Goal: Transaction & Acquisition: Purchase product/service

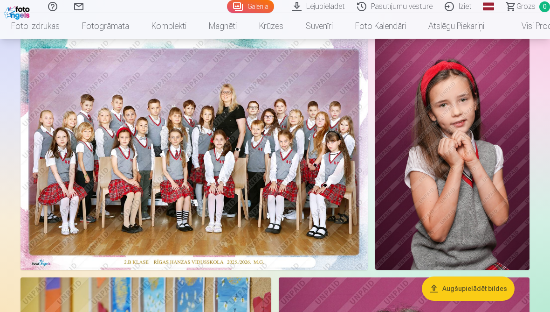
scroll to position [64, 0]
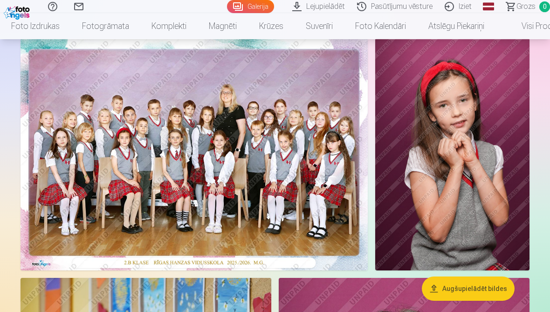
click at [212, 177] on img at bounding box center [194, 154] width 347 height 232
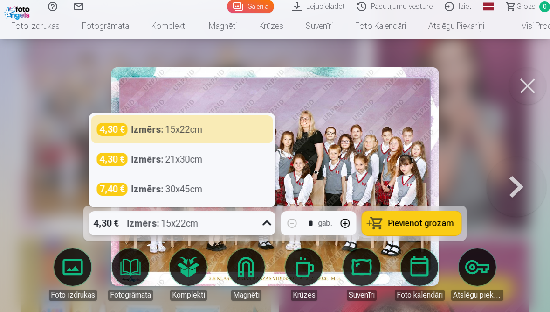
scroll to position [104, 0]
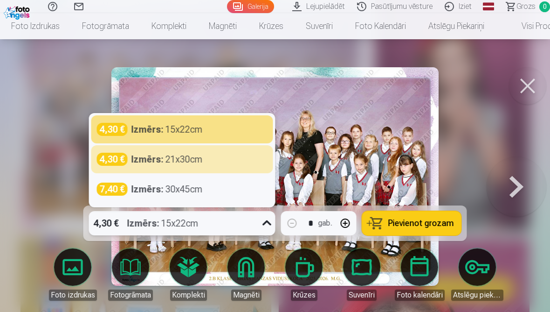
click at [202, 173] on div "4,30 € Izmērs : 21x30cm" at bounding box center [182, 159] width 182 height 28
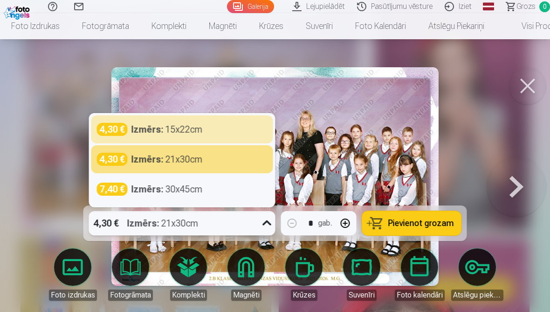
click at [212, 136] on div "4,30 € Izmērs : 15x22cm" at bounding box center [182, 129] width 171 height 13
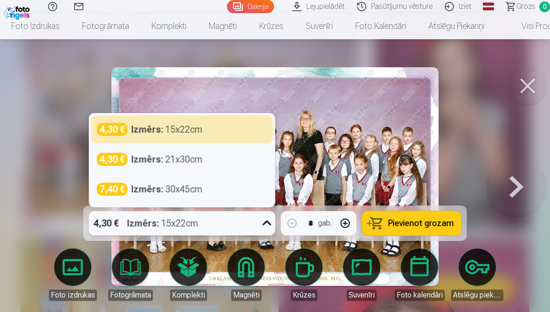
click at [146, 136] on strong "Izmērs :" at bounding box center [148, 129] width 32 height 13
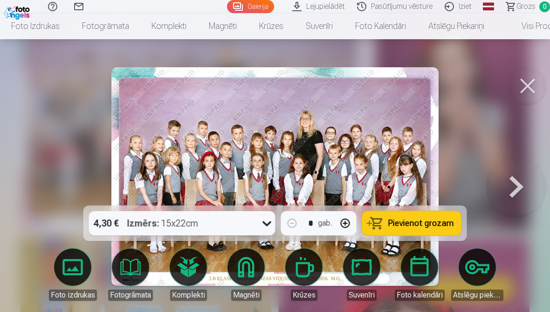
click at [423, 227] on span "Pievienot grozam" at bounding box center [421, 223] width 66 height 8
click at [514, 87] on button at bounding box center [527, 85] width 37 height 37
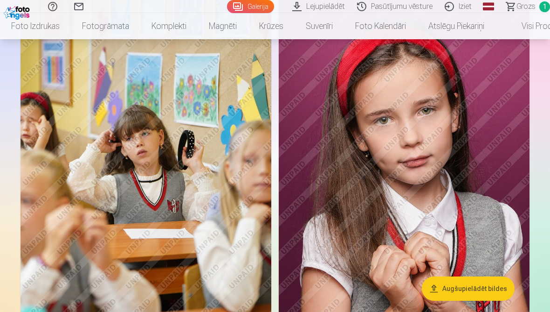
scroll to position [364, 0]
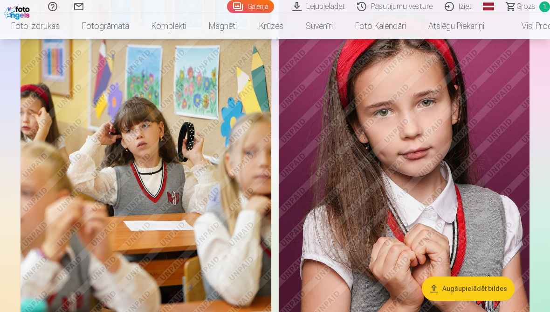
click at [457, 196] on img at bounding box center [404, 166] width 251 height 376
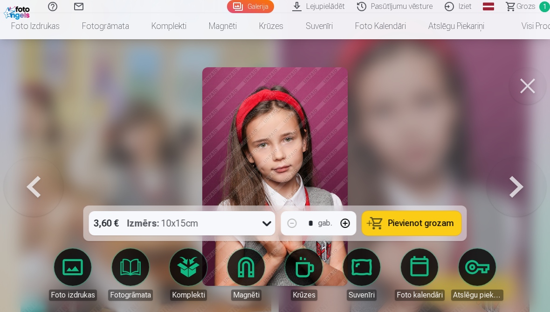
click at [250, 300] on link "Magnēti" at bounding box center [246, 274] width 52 height 52
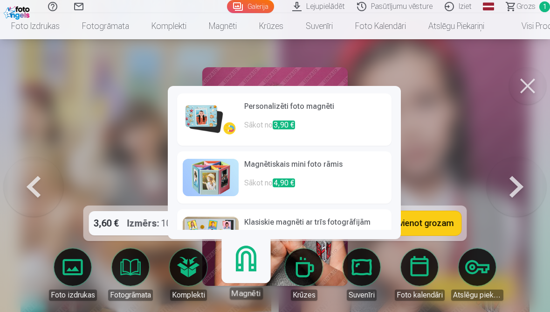
click at [249, 299] on link "Magnēti" at bounding box center [245, 270] width 57 height 57
click at [316, 123] on p "Sākot no 3,90 €" at bounding box center [315, 128] width 142 height 19
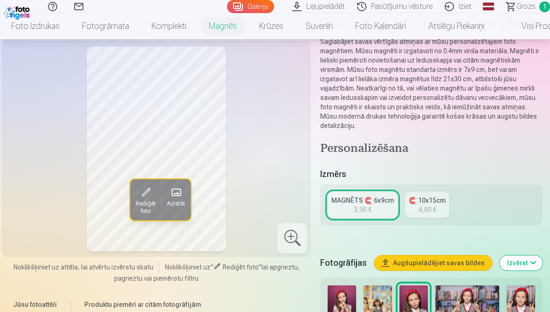
scroll to position [75, 0]
click at [372, 215] on div "3,90 €" at bounding box center [363, 209] width 18 height 9
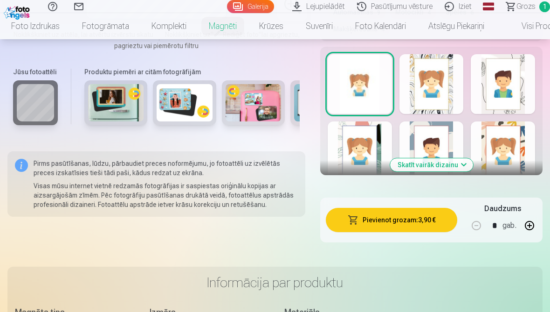
scroll to position [579, 0]
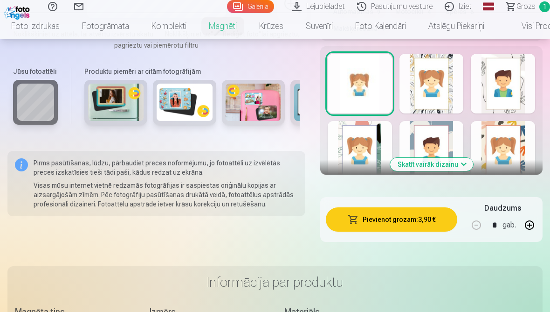
click at [526, 236] on button "button" at bounding box center [530, 225] width 22 height 22
type input "*"
click at [403, 231] on button "Pievienot grozam : 7,80 €" at bounding box center [392, 219] width 132 height 24
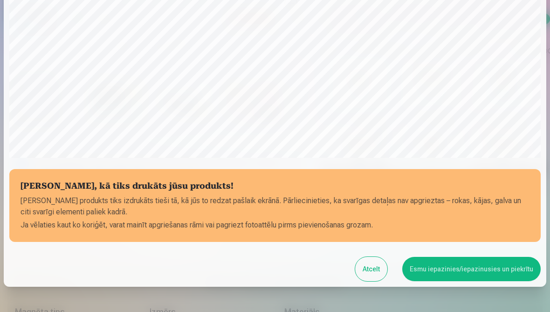
scroll to position [256, 0]
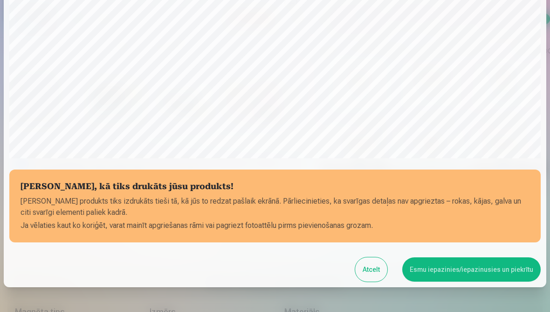
click at [470, 269] on button "Esmu iepazinies/iepazinusies un piekrītu" at bounding box center [471, 269] width 139 height 24
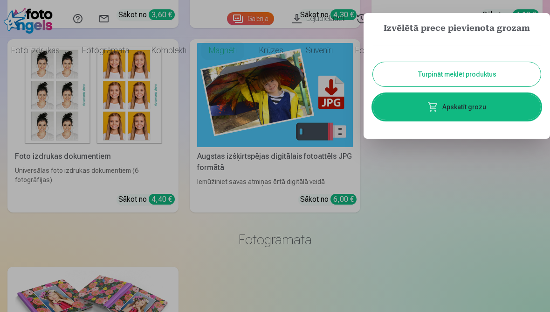
scroll to position [0, 0]
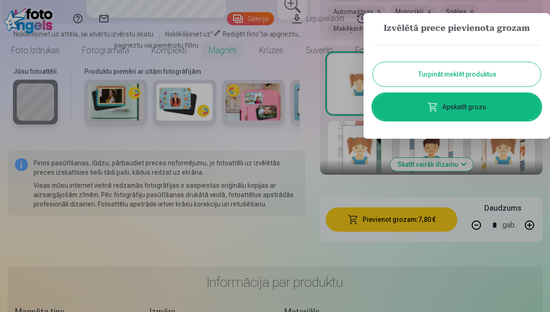
click at [474, 76] on button "Turpināt meklēt produktus" at bounding box center [457, 74] width 168 height 24
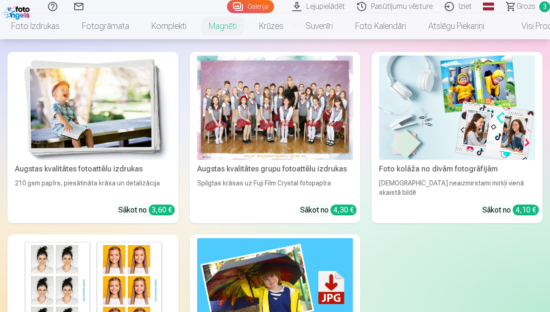
scroll to position [963, 0]
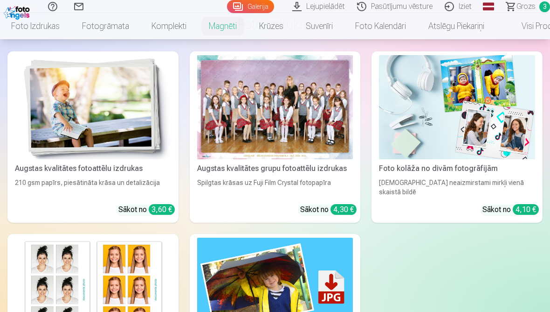
click at [303, 138] on div at bounding box center [275, 107] width 156 height 104
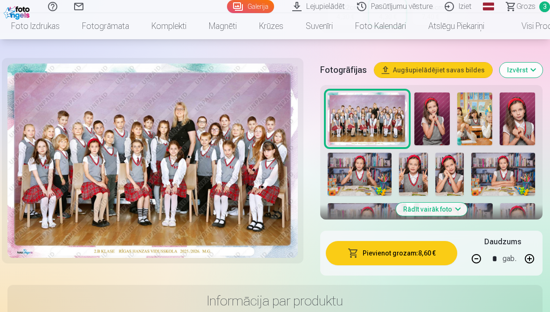
scroll to position [297, 0]
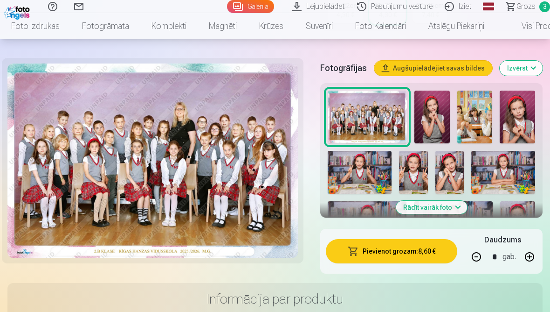
click at [443, 207] on button "Rādīt vairāk foto" at bounding box center [431, 207] width 71 height 13
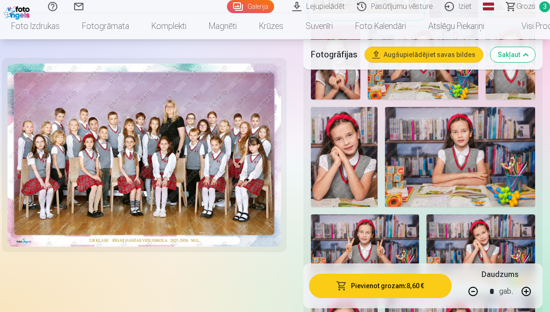
scroll to position [434, 0]
click at [381, 235] on img at bounding box center [365, 250] width 108 height 72
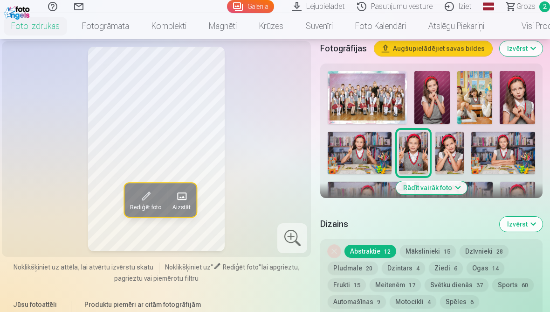
scroll to position [322, 0]
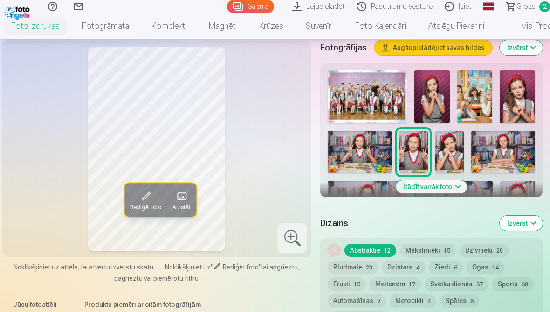
click at [456, 153] on img at bounding box center [450, 152] width 28 height 43
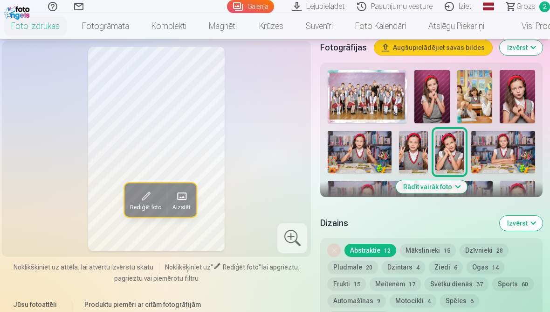
click at [519, 152] on img at bounding box center [503, 152] width 64 height 43
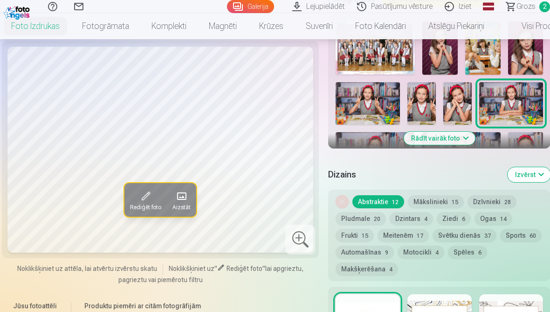
scroll to position [372, 0]
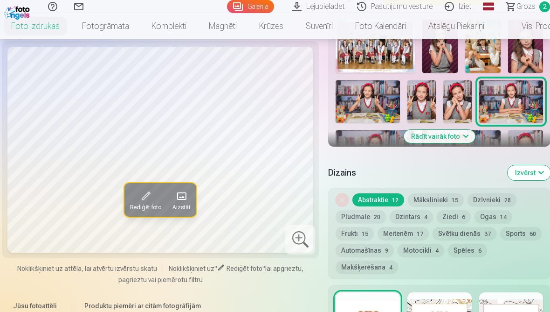
click at [443, 141] on button "Rādīt vairāk foto" at bounding box center [439, 136] width 71 height 13
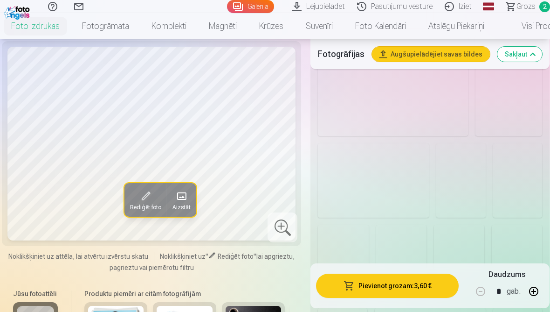
scroll to position [1046, 0]
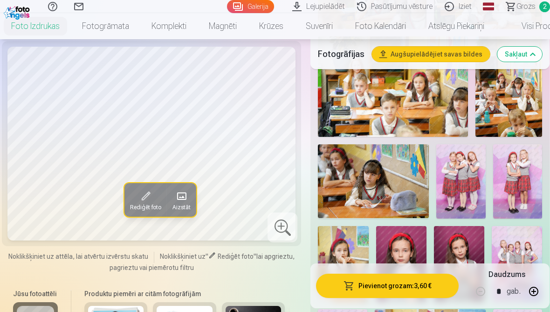
click at [457, 158] on img at bounding box center [460, 181] width 49 height 74
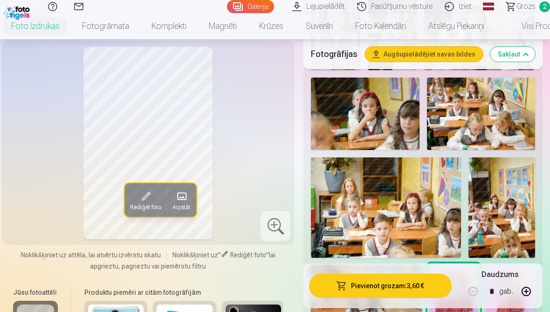
scroll to position [921, 0]
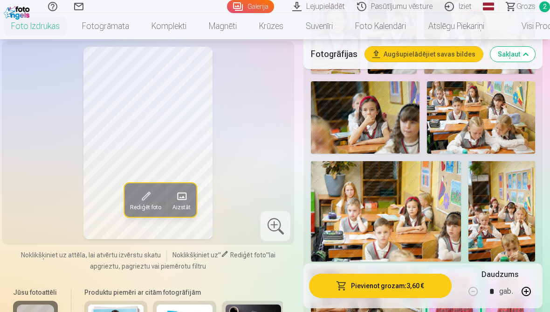
click at [249, 12] on link "Galerija" at bounding box center [250, 6] width 47 height 13
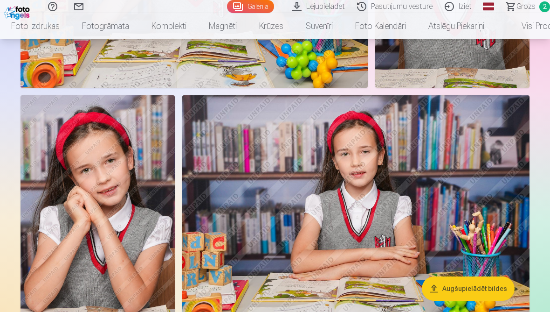
scroll to position [869, 0]
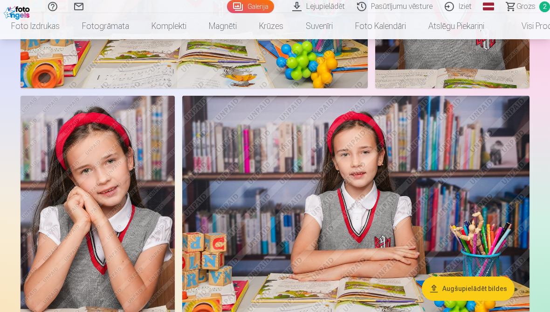
click at [363, 222] on img at bounding box center [355, 211] width 347 height 231
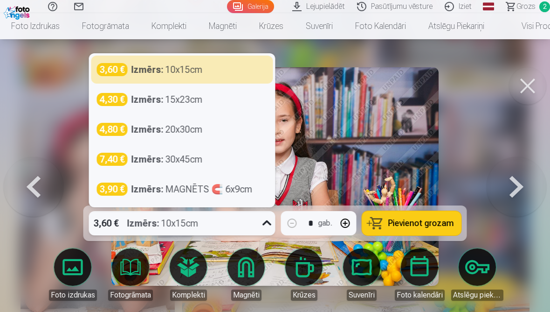
click at [177, 106] on div "Izmērs : 15x23cm" at bounding box center [167, 99] width 71 height 13
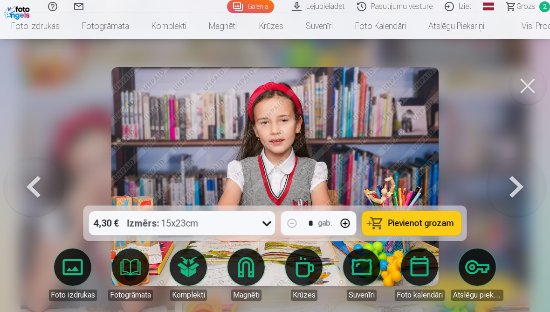
click at [435, 227] on span "Pievienot grozam" at bounding box center [421, 223] width 66 height 8
click at [513, 196] on button at bounding box center [517, 176] width 60 height 39
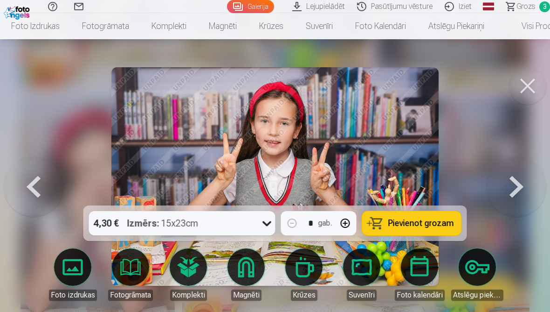
click at [47, 196] on button at bounding box center [34, 176] width 60 height 39
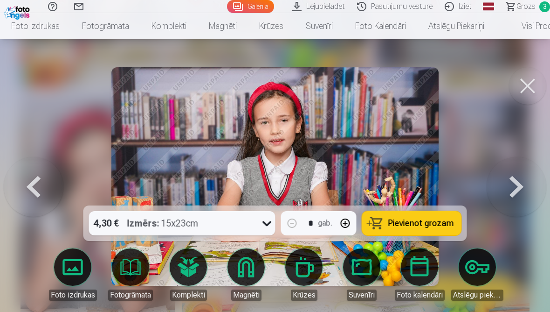
click at [520, 91] on button at bounding box center [527, 85] width 37 height 37
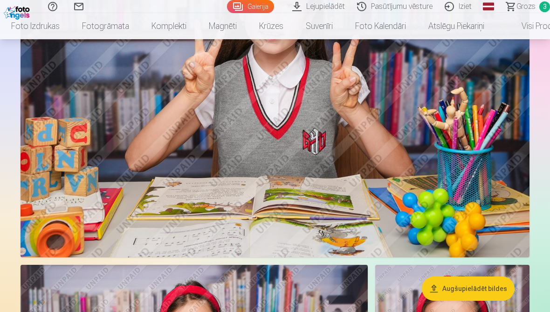
scroll to position [1283, 0]
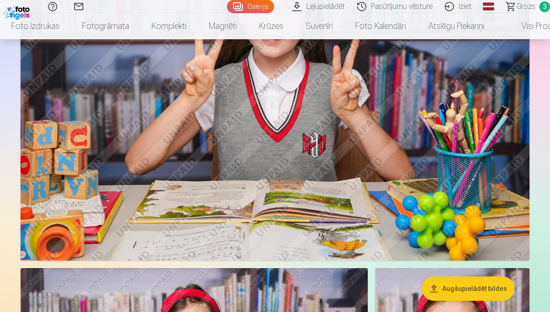
click at [462, 154] on img at bounding box center [275, 90] width 509 height 339
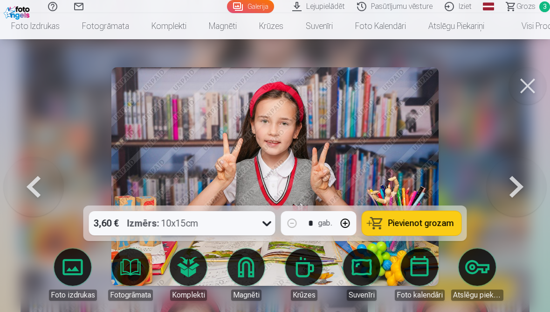
click at [442, 224] on span "Pievienot grozam" at bounding box center [421, 223] width 66 height 8
click at [525, 90] on button at bounding box center [527, 85] width 37 height 37
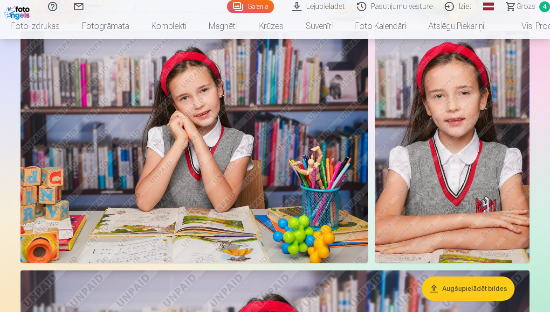
scroll to position [1519, 0]
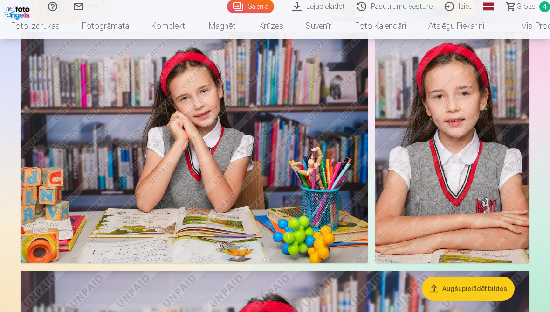
click at [231, 156] on img at bounding box center [194, 148] width 347 height 232
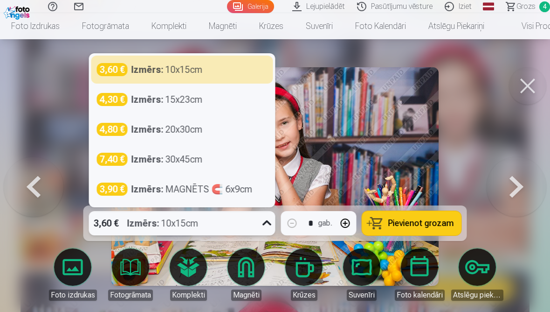
click at [191, 106] on div "Izmērs : 15x23cm" at bounding box center [167, 99] width 71 height 13
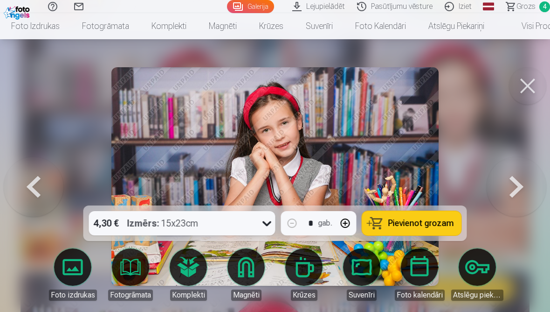
click at [425, 227] on span "Pievienot grozam" at bounding box center [421, 223] width 66 height 8
click at [524, 86] on button at bounding box center [527, 85] width 37 height 37
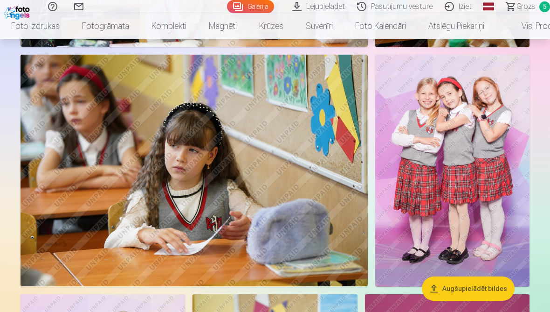
scroll to position [3855, 0]
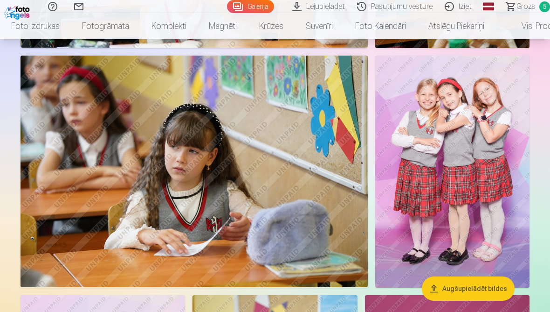
click at [475, 158] on img at bounding box center [452, 171] width 154 height 232
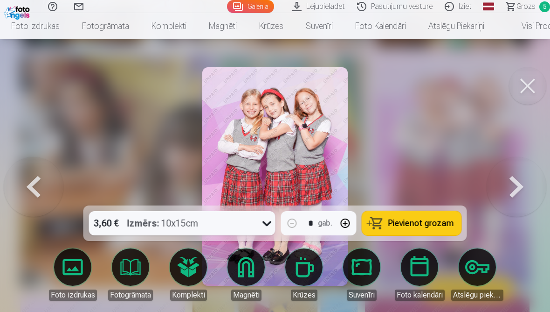
click at [510, 188] on button at bounding box center [517, 176] width 60 height 39
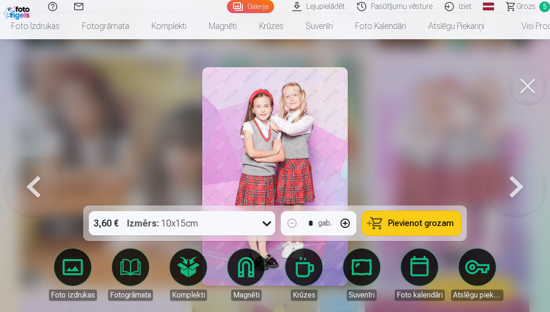
click at [529, 90] on button at bounding box center [527, 85] width 37 height 37
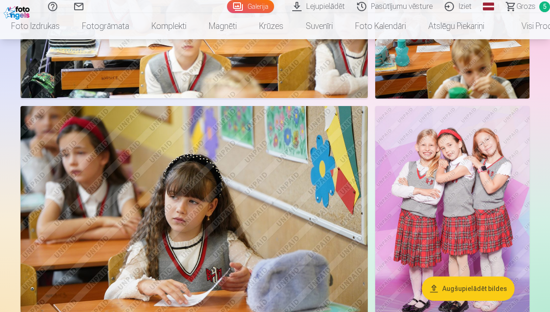
scroll to position [3808, 0]
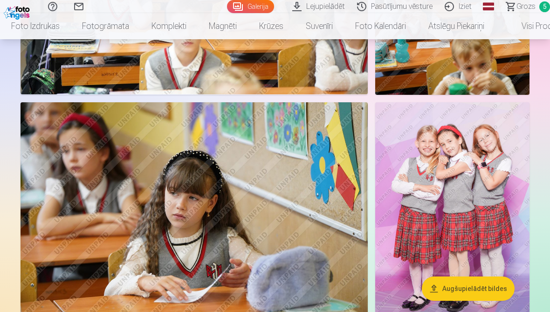
click at [472, 187] on img at bounding box center [452, 218] width 154 height 232
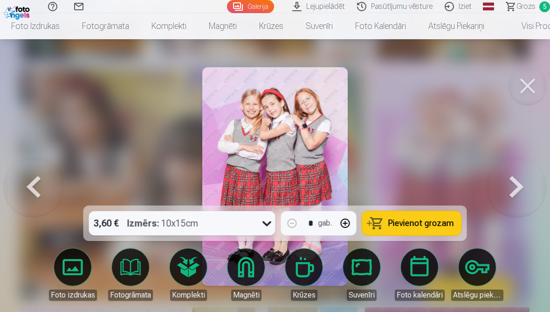
scroll to position [3842, 0]
click at [425, 227] on span "Pievienot grozam" at bounding box center [421, 223] width 66 height 8
click at [523, 93] on button at bounding box center [527, 85] width 37 height 37
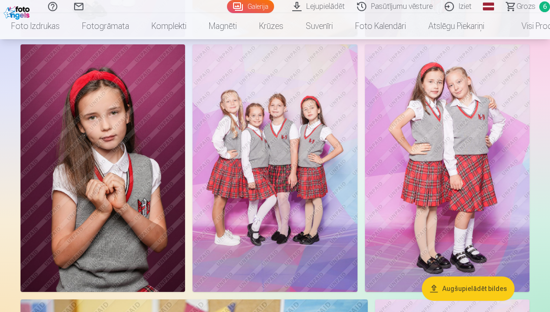
scroll to position [4359, 0]
click at [287, 153] on img at bounding box center [275, 168] width 165 height 247
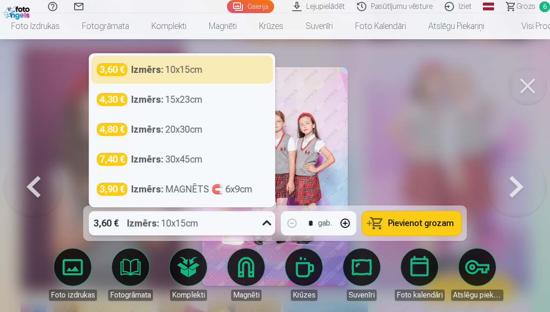
click at [196, 105] on div "Izmērs : 15x23cm" at bounding box center [167, 99] width 71 height 13
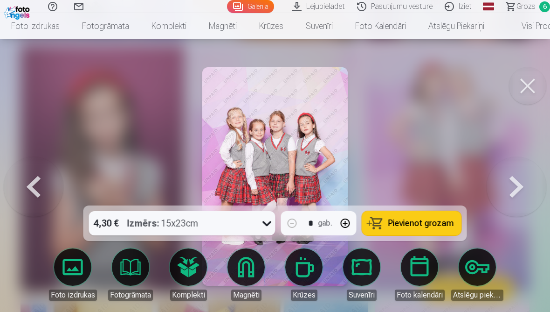
click at [429, 225] on span "Pievienot grozam" at bounding box center [421, 223] width 66 height 8
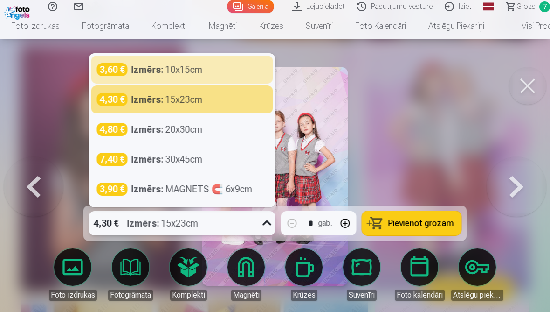
click at [208, 75] on div "3,60 € Izmērs : 10x15cm" at bounding box center [182, 69] width 171 height 13
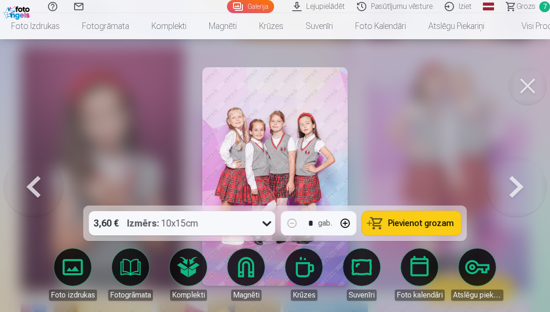
click at [431, 224] on span "Pievienot grozam" at bounding box center [421, 223] width 66 height 8
click at [529, 83] on button at bounding box center [527, 85] width 37 height 37
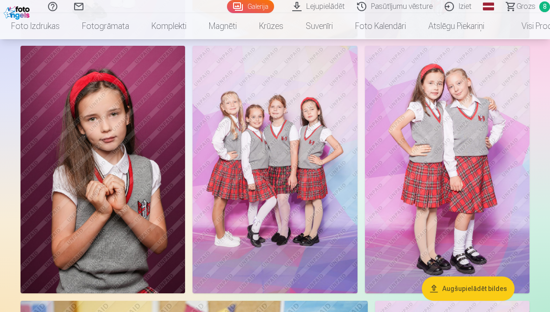
scroll to position [4357, 0]
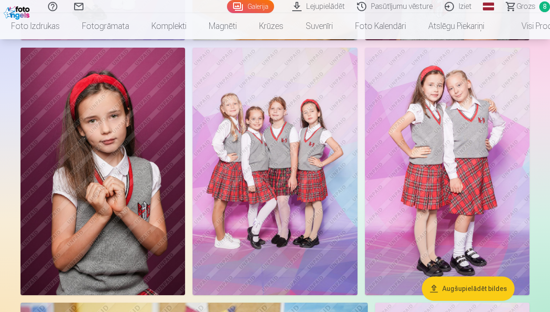
click at [476, 145] on img at bounding box center [447, 171] width 165 height 247
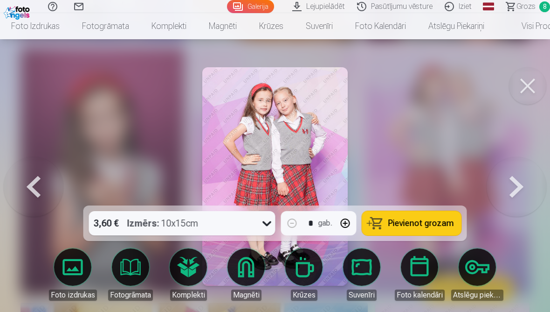
click at [434, 222] on span "Pievienot grozam" at bounding box center [421, 223] width 66 height 8
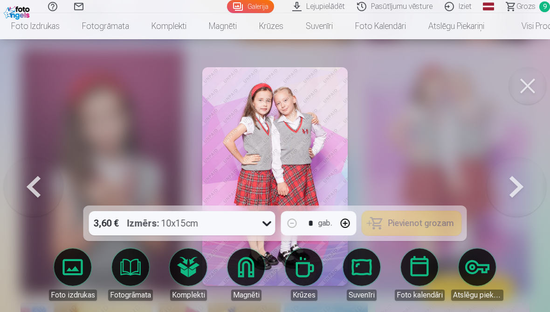
click at [534, 89] on button at bounding box center [527, 85] width 37 height 37
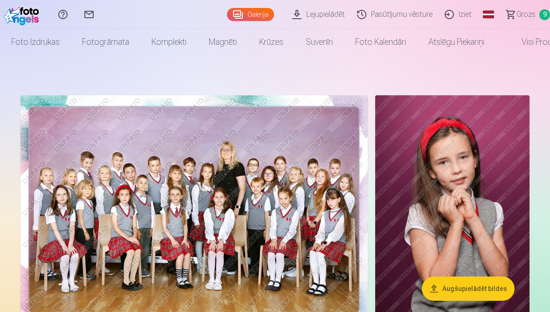
scroll to position [8, 0]
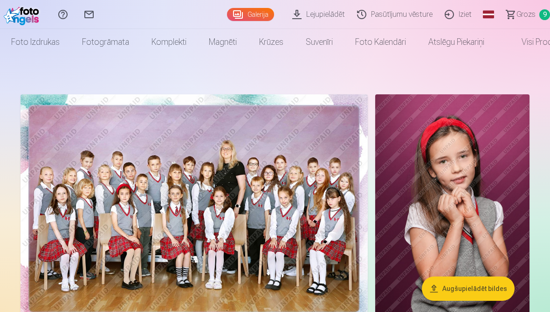
click at [519, 16] on span "Grozs" at bounding box center [526, 14] width 19 height 11
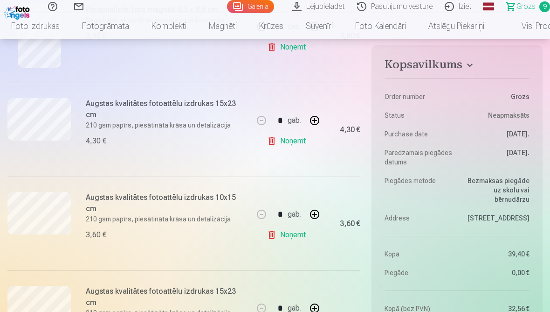
scroll to position [332, 0]
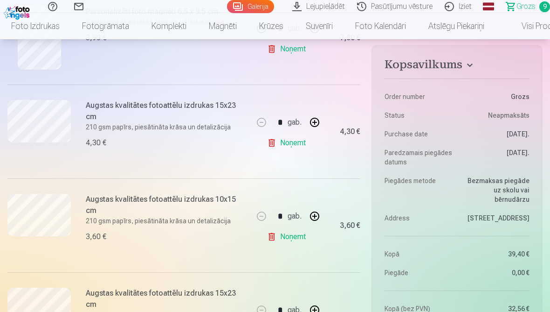
click at [292, 147] on link "Noņemt" at bounding box center [288, 142] width 42 height 19
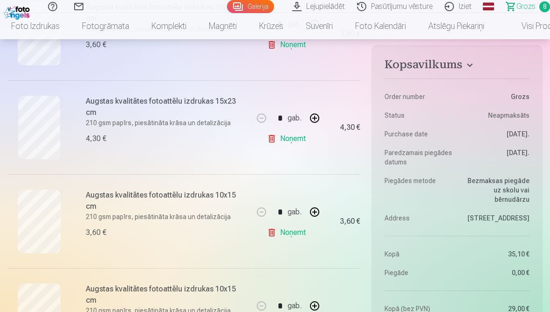
scroll to position [617, 0]
click at [291, 234] on link "Noņemt" at bounding box center [288, 232] width 42 height 19
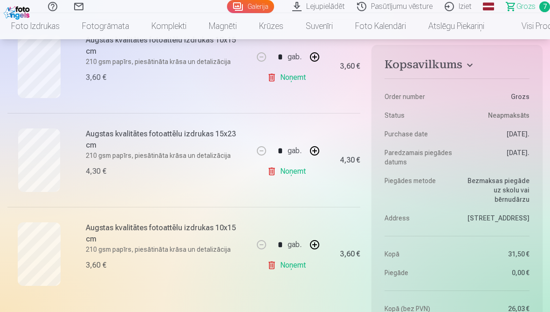
scroll to position [586, 0]
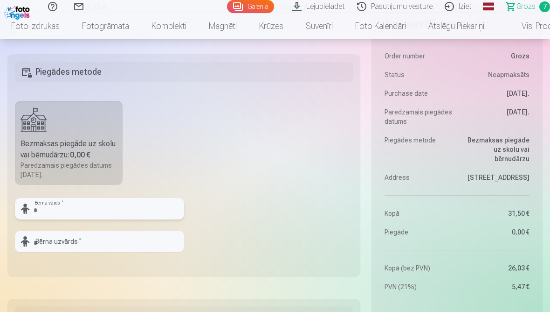
click at [45, 210] on input "text" at bounding box center [99, 208] width 169 height 21
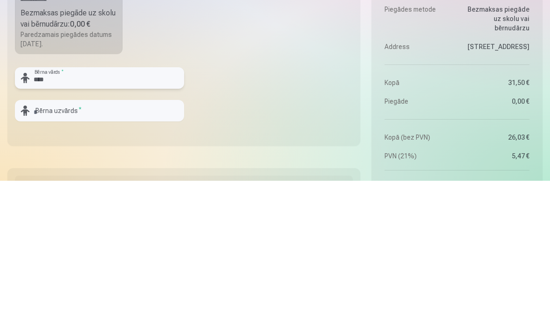
type input "****"
click at [99, 231] on input "text" at bounding box center [99, 241] width 169 height 21
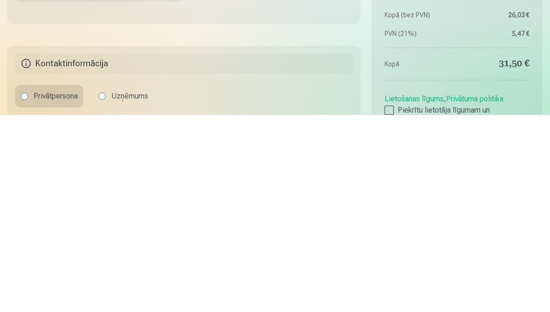
scroll to position [900, 0]
type input "*********"
click at [267, 281] on div "Privātpersona Uzņēmums" at bounding box center [184, 292] width 338 height 22
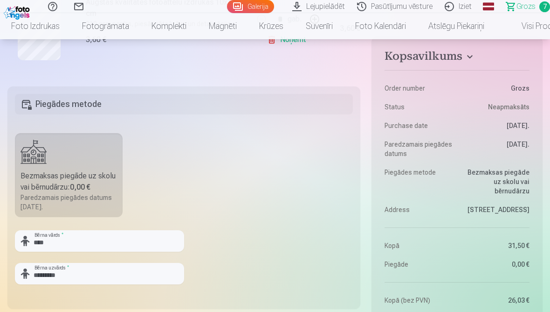
scroll to position [807, 0]
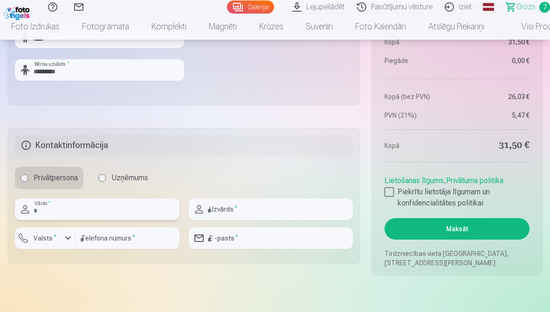
click at [107, 215] on input "text" at bounding box center [97, 208] width 165 height 21
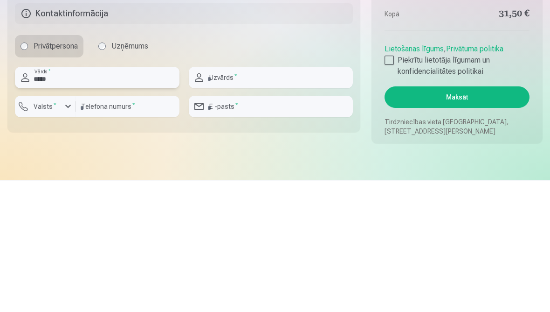
type input "*****"
click at [266, 198] on input "text" at bounding box center [271, 208] width 165 height 21
type input "********"
click at [122, 227] on input "number" at bounding box center [128, 237] width 104 height 21
type input "********"
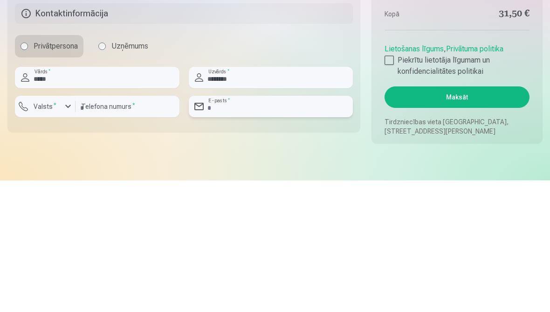
click at [253, 227] on input "email" at bounding box center [271, 237] width 165 height 21
click at [232, 227] on input "email" at bounding box center [271, 237] width 165 height 21
type input "*"
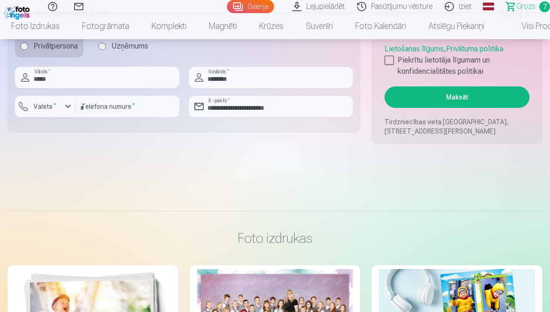
type input "**********"
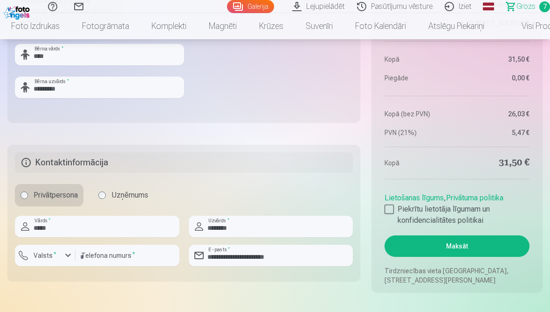
scroll to position [997, 0]
click at [410, 213] on label "Piekrītu lietotāja līgumam un konfidencialitātes politikai" at bounding box center [457, 214] width 145 height 22
click at [480, 250] on button "Maksāt" at bounding box center [457, 245] width 145 height 21
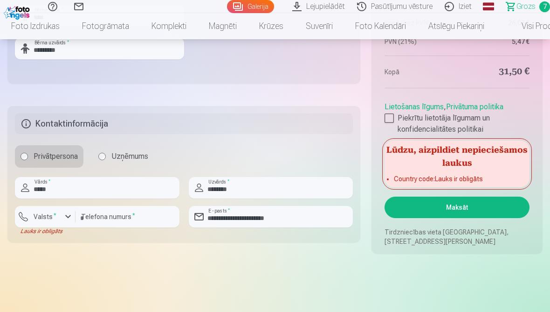
scroll to position [1037, 0]
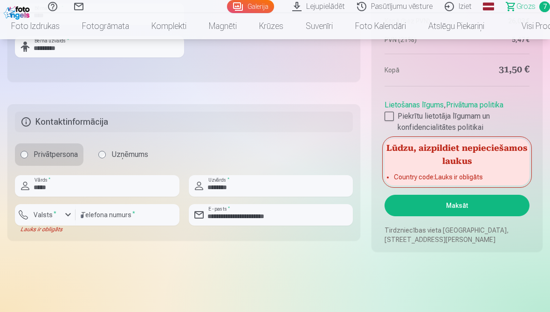
click at [57, 213] on label "Valsts *" at bounding box center [45, 214] width 30 height 9
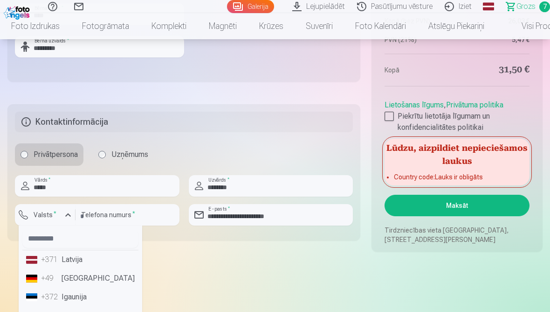
click at [82, 263] on li "+371 Latvija" at bounding box center [80, 259] width 116 height 19
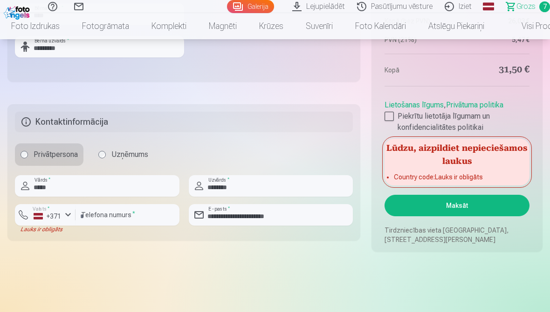
click at [464, 208] on button "Maksāt" at bounding box center [457, 204] width 145 height 21
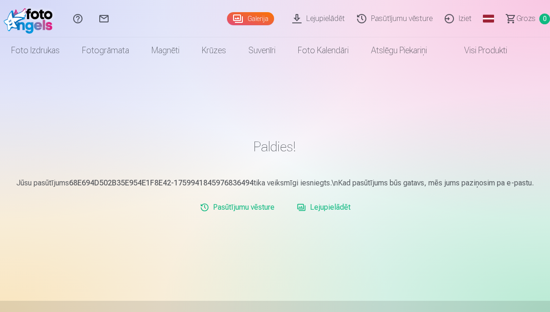
click at [254, 19] on link "Galerija" at bounding box center [250, 18] width 47 height 13
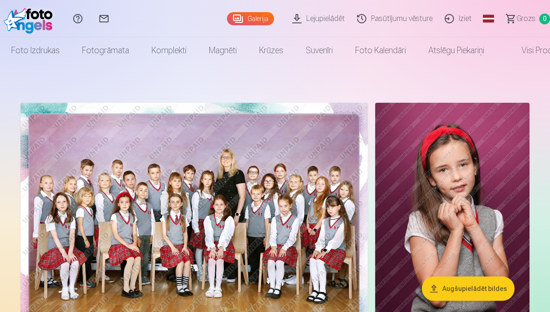
click at [253, 21] on link "Galerija" at bounding box center [250, 18] width 47 height 13
click at [399, 16] on link "Pasūtījumu vēsture" at bounding box center [397, 18] width 88 height 37
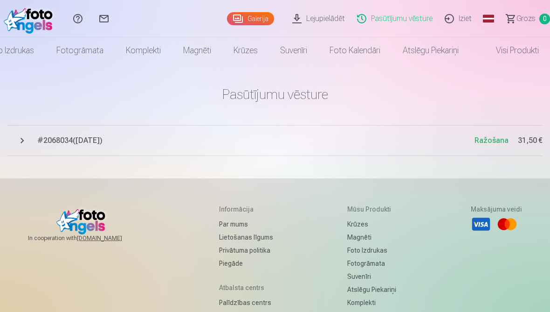
scroll to position [0, 29]
click at [510, 55] on link "Visi produkti" at bounding box center [510, 50] width 80 height 26
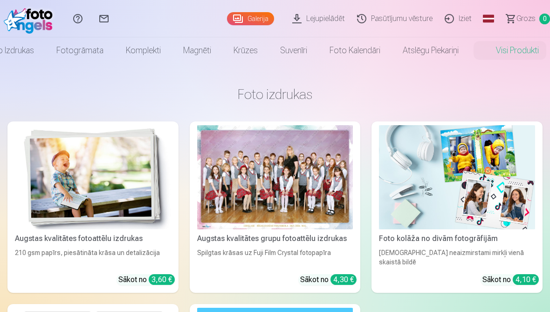
click at [459, 22] on link "Iziet" at bounding box center [459, 18] width 39 height 37
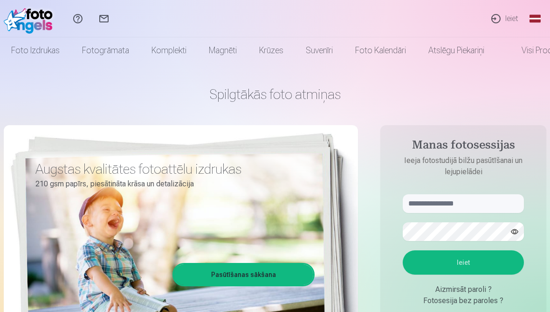
scroll to position [140, 0]
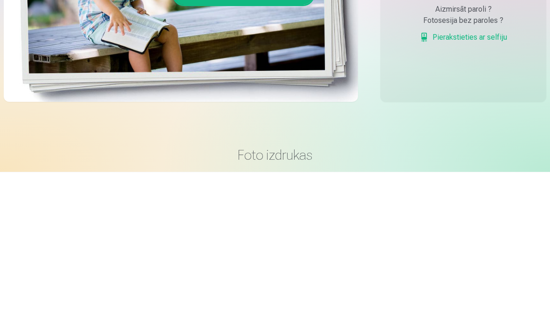
click at [437, 65] on input "text" at bounding box center [463, 63] width 121 height 19
type input "******"
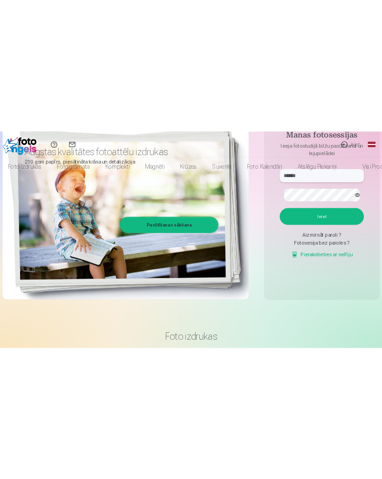
scroll to position [0, 0]
